Goal: Task Accomplishment & Management: Manage account settings

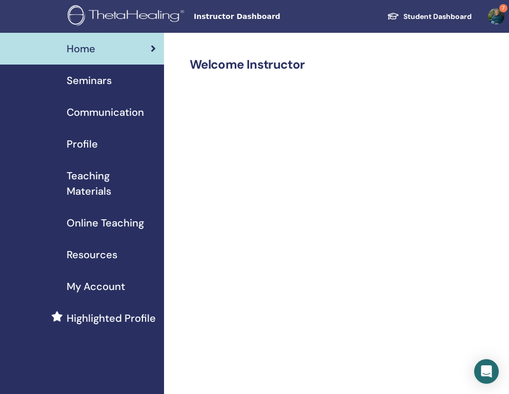
click at [88, 83] on span "Seminars" at bounding box center [89, 80] width 45 height 15
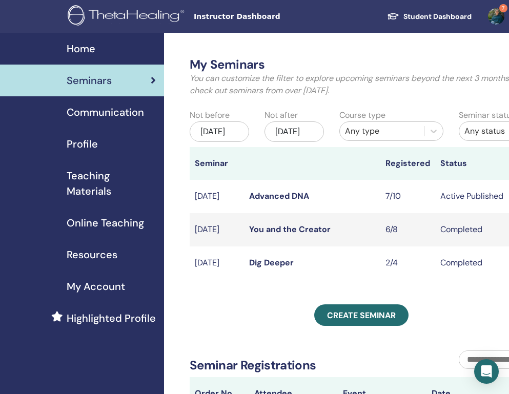
click at [272, 202] on link "Advanced DNA" at bounding box center [279, 196] width 60 height 11
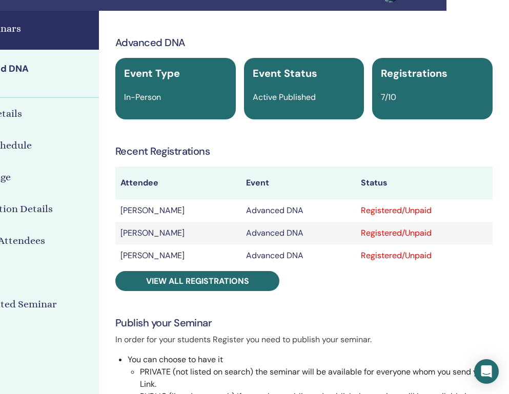
scroll to position [22, 106]
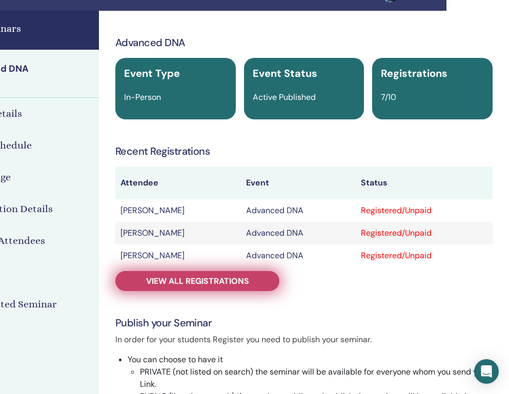
click at [209, 279] on span "View all registrations" at bounding box center [197, 281] width 103 height 11
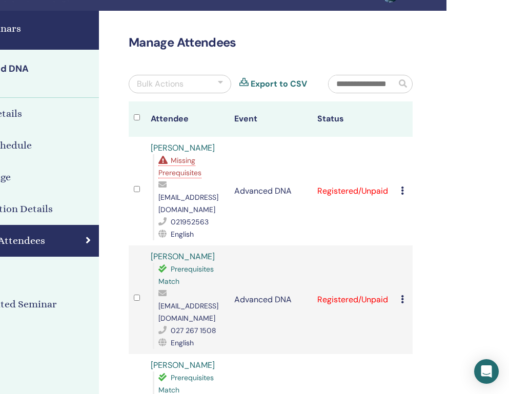
click at [402, 187] on icon at bounding box center [402, 191] width 3 height 8
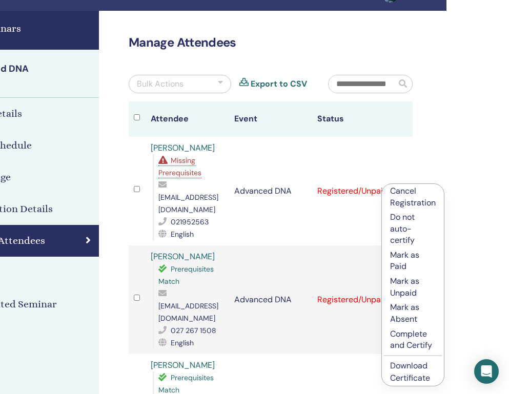
click at [406, 368] on link "Download Certificate" at bounding box center [410, 372] width 40 height 23
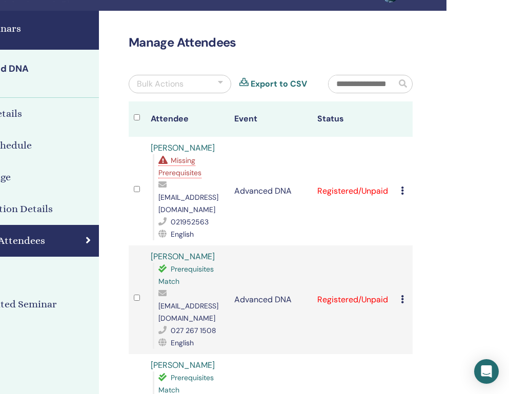
click at [403, 295] on icon at bounding box center [402, 299] width 3 height 8
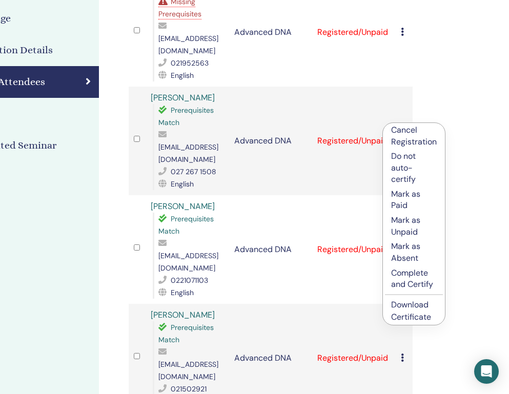
scroll to position [191, 106]
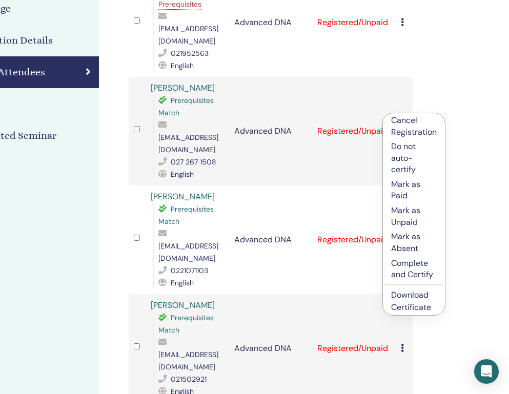
click at [415, 300] on link "Download Certificate" at bounding box center [411, 301] width 40 height 23
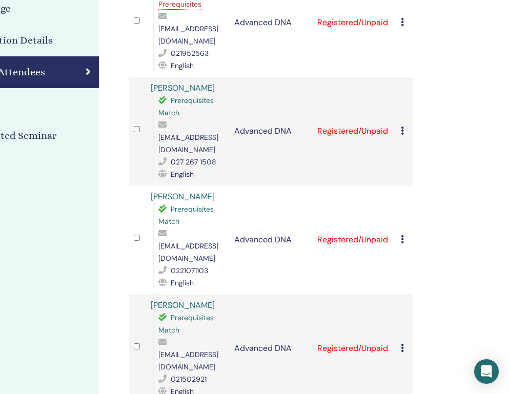
click at [403, 235] on icon at bounding box center [402, 239] width 3 height 8
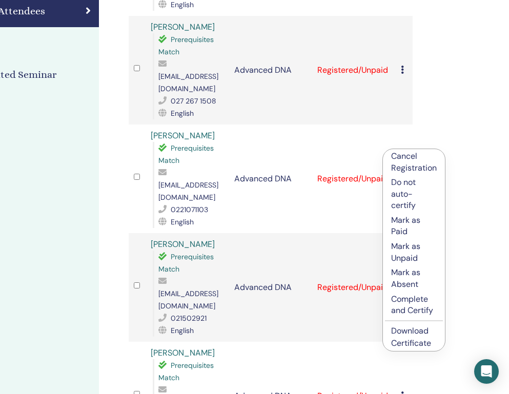
scroll to position [265, 106]
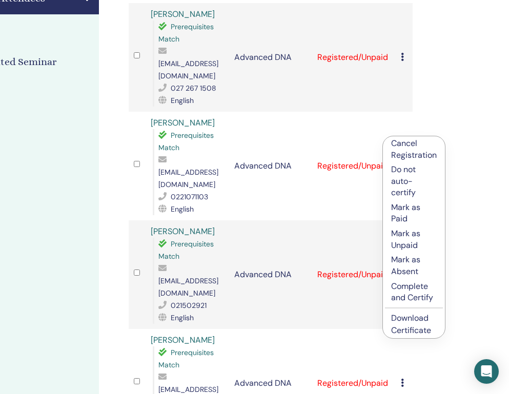
click at [413, 314] on link "Download Certificate" at bounding box center [411, 324] width 40 height 23
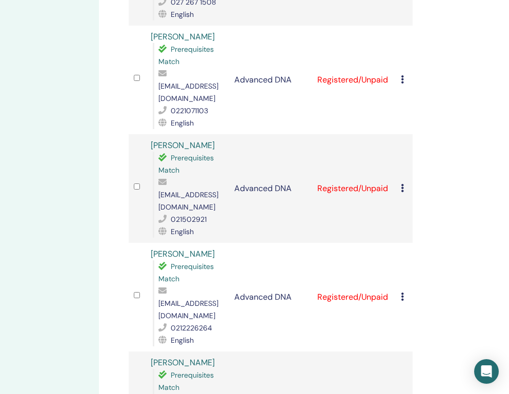
scroll to position [359, 106]
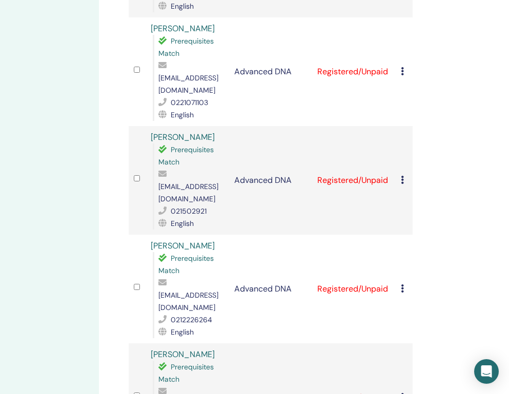
click at [402, 285] on icon at bounding box center [402, 289] width 3 height 8
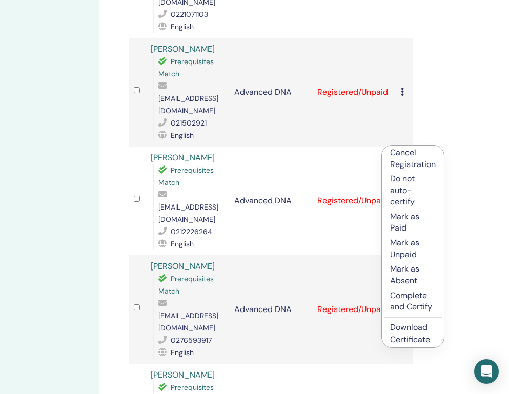
scroll to position [468, 106]
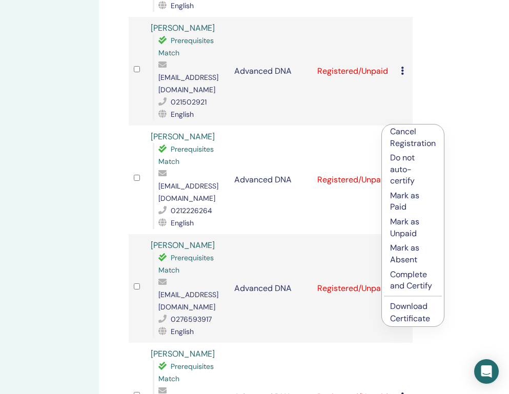
click at [400, 304] on link "Download Certificate" at bounding box center [410, 312] width 40 height 23
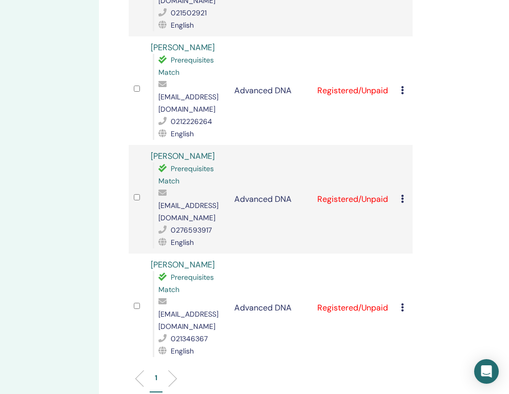
scroll to position [567, 106]
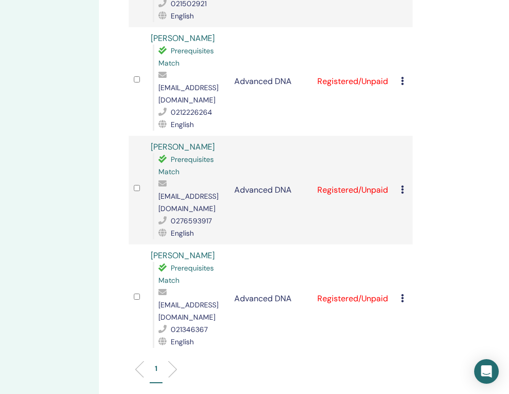
click at [403, 294] on icon at bounding box center [402, 298] width 3 height 8
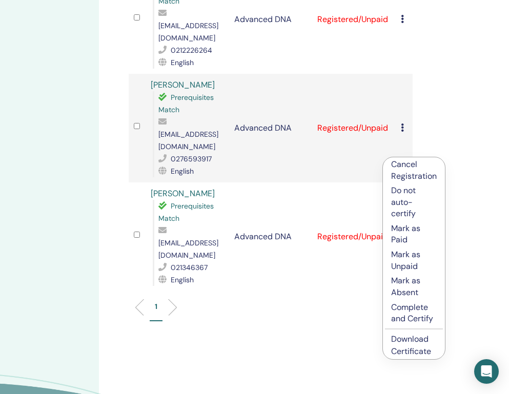
scroll to position [648, 106]
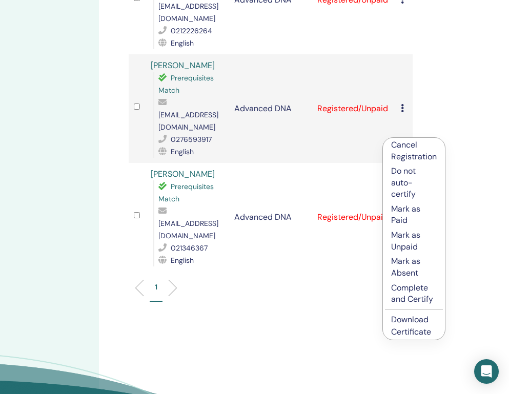
click at [404, 319] on link "Download Certificate" at bounding box center [411, 325] width 40 height 23
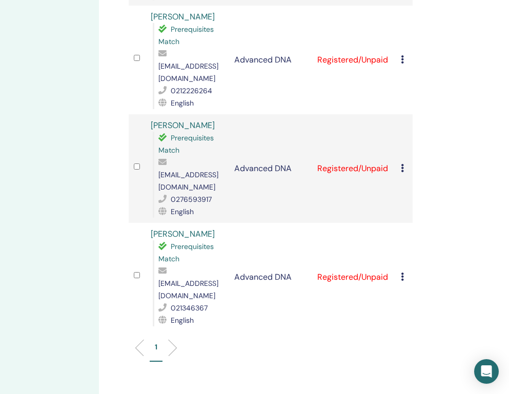
scroll to position [606, 106]
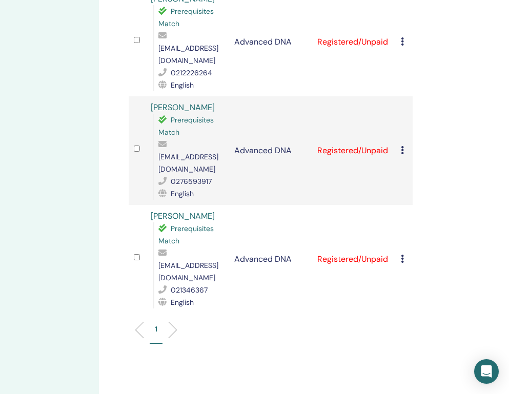
click at [403, 146] on icon at bounding box center [402, 150] width 3 height 8
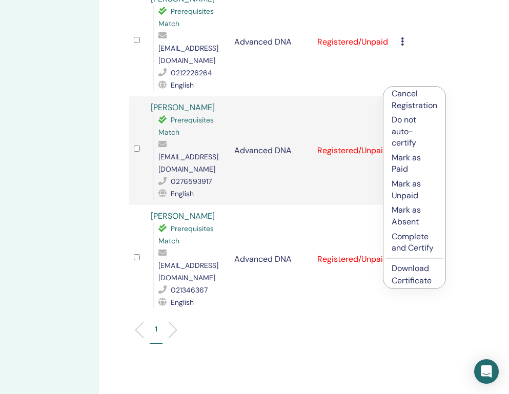
click at [409, 268] on link "Download Certificate" at bounding box center [412, 274] width 40 height 23
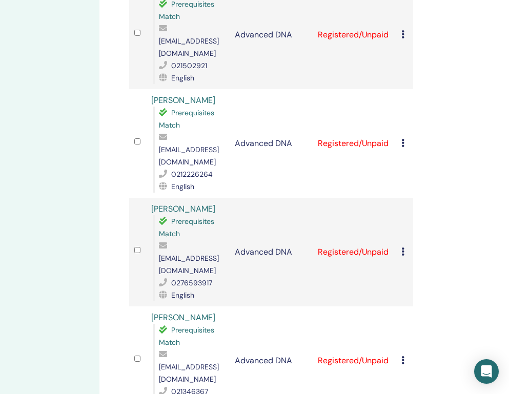
scroll to position [545, 106]
